Goal: Navigation & Orientation: Find specific page/section

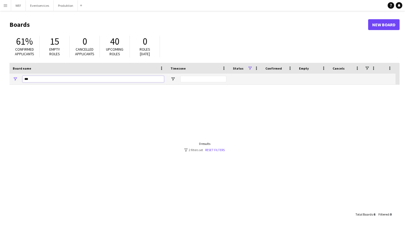
click at [65, 79] on input "***" at bounding box center [94, 79] width 142 height 7
type input "*"
click at [5, 4] on app-icon "Menu" at bounding box center [5, 5] width 4 height 4
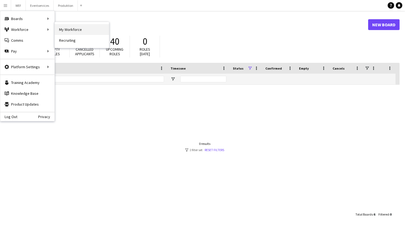
click at [73, 30] on link "My Workforce" at bounding box center [82, 29] width 54 height 11
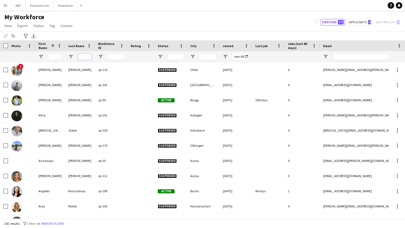
click at [83, 56] on input "Last Name Filter Input" at bounding box center [85, 56] width 14 height 7
click at [87, 20] on div "My Workforce View Views Default view Abgelehnt AHA Live Supporter Alle Anmeldun…" at bounding box center [202, 22] width 405 height 18
click at [82, 56] on input "Last Name Filter Input" at bounding box center [85, 56] width 14 height 7
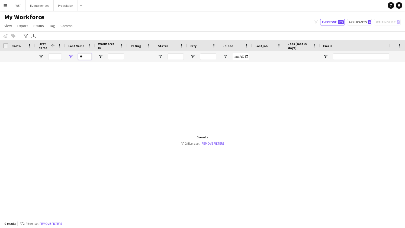
type input "*"
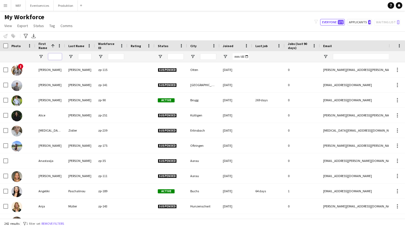
click at [59, 57] on input "First Name Filter Input" at bounding box center [55, 56] width 14 height 7
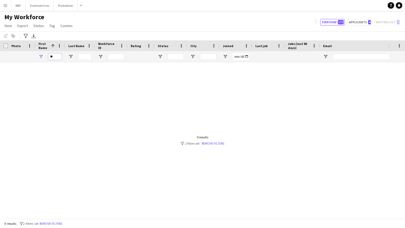
type input "*"
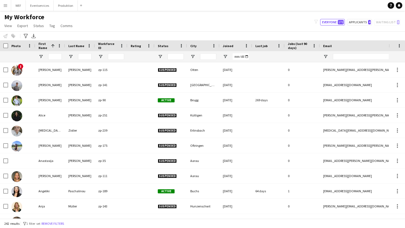
click at [103, 8] on app-navbar "Menu Boards Boards Boards All jobs Status Workforce Workforce My Workforce Recr…" at bounding box center [202, 5] width 405 height 11
click at [55, 58] on input "First Name Filter Input" at bounding box center [55, 56] width 14 height 7
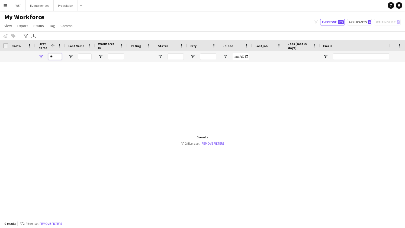
type input "*"
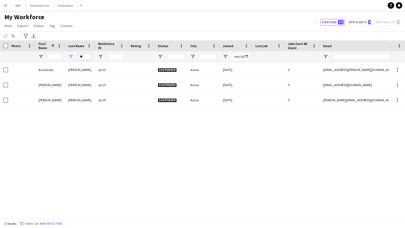
type input "*"
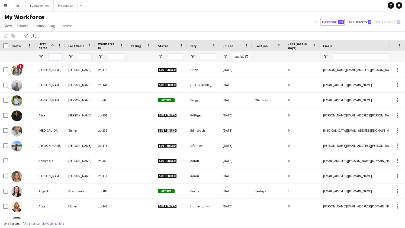
click at [53, 56] on input "First Name Filter Input" at bounding box center [55, 56] width 14 height 7
type input "**"
